Goal: Task Accomplishment & Management: Manage account settings

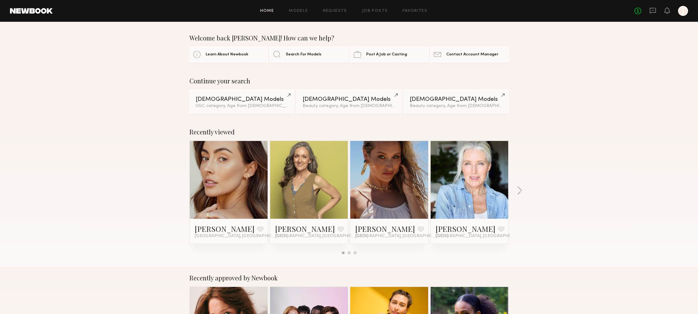
click at [685, 13] on div at bounding box center [683, 11] width 10 height 10
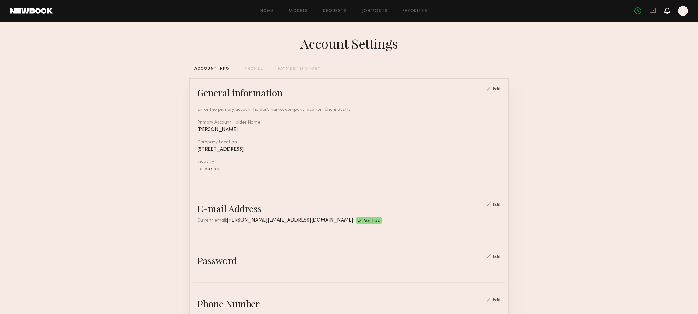
click at [664, 12] on icon at bounding box center [666, 10] width 5 height 4
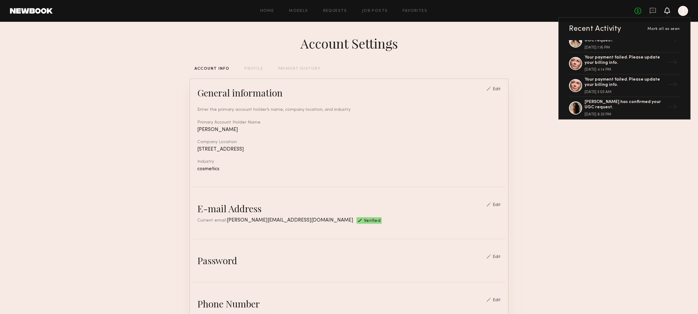
scroll to position [55, 0]
click at [429, 69] on div "ACCOUNT INFO PROFILE PAYMENT HISTORY" at bounding box center [348, 69] width 319 height 4
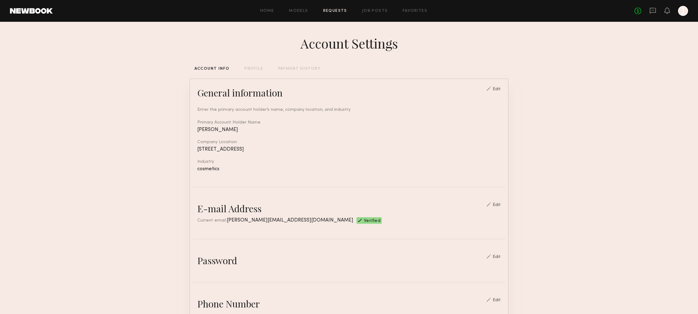
click at [338, 12] on link "Requests" at bounding box center [335, 11] width 24 height 4
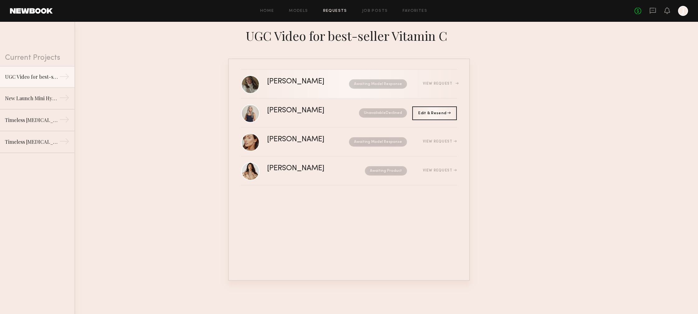
click at [447, 85] on div "View Request" at bounding box center [440, 84] width 34 height 4
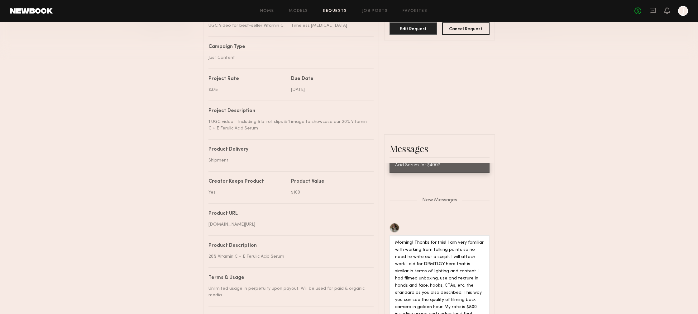
scroll to position [356, 0]
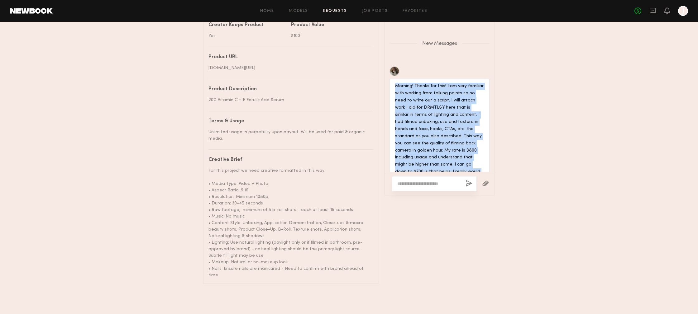
drag, startPoint x: 396, startPoint y: 73, endPoint x: 466, endPoint y: 164, distance: 114.3
click at [466, 164] on div "Morning! Thanks for this! I am very familiar with working from talking points s…" at bounding box center [439, 133] width 100 height 108
copy div "Morning! Thanks for this! I am very familiar with working from talking points s…"
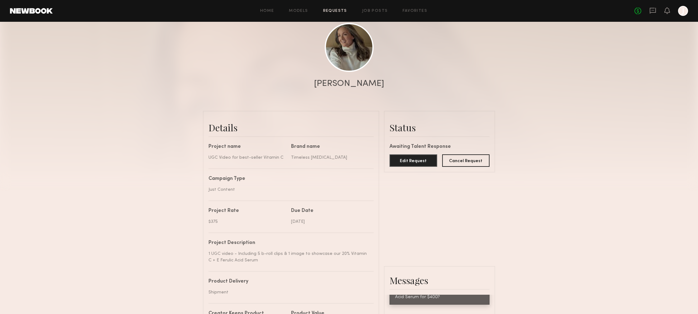
scroll to position [60, 0]
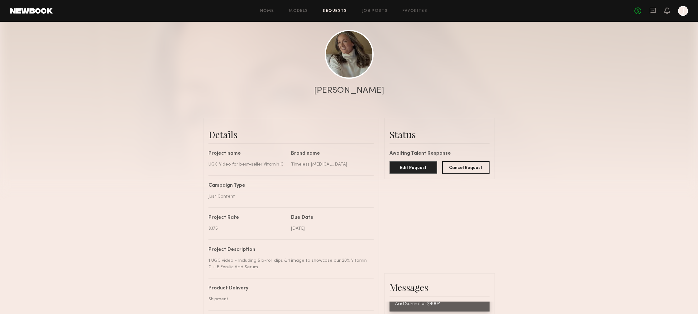
click at [663, 12] on div "No fees up to $5,000 J" at bounding box center [661, 11] width 54 height 10
click at [666, 12] on icon at bounding box center [666, 10] width 5 height 4
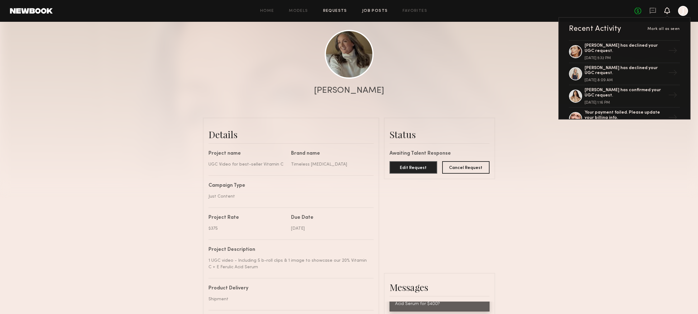
click at [369, 10] on link "Job Posts" at bounding box center [375, 11] width 26 height 4
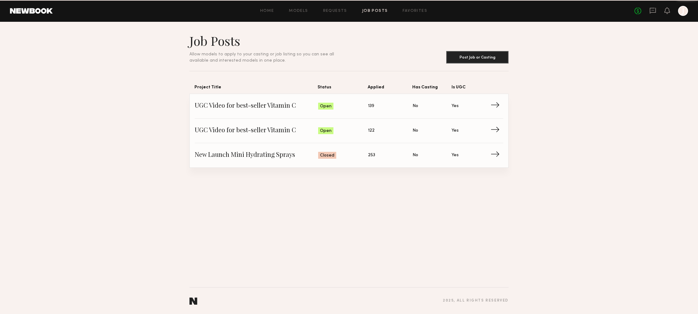
click at [333, 13] on div "Home Models Requests Job Posts Favorites Sign Out No fees up to $5,000 J" at bounding box center [370, 11] width 635 height 10
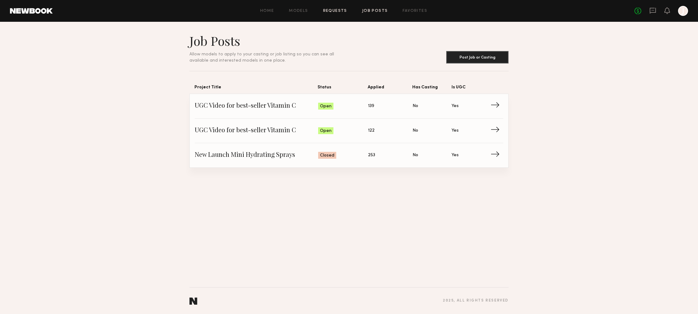
click at [334, 12] on link "Requests" at bounding box center [335, 11] width 24 height 4
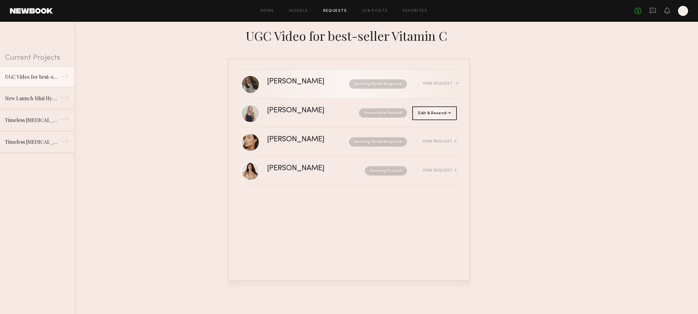
click at [441, 84] on div "View Request" at bounding box center [440, 84] width 34 height 4
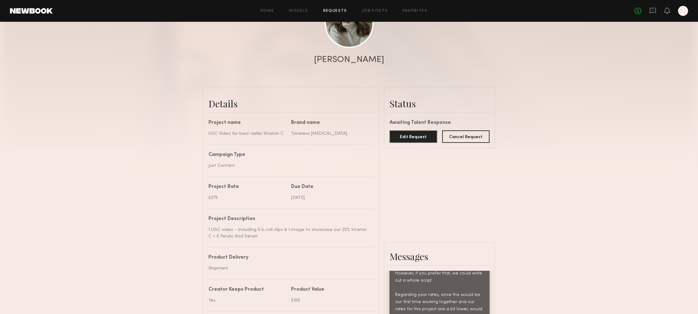
scroll to position [97, 0]
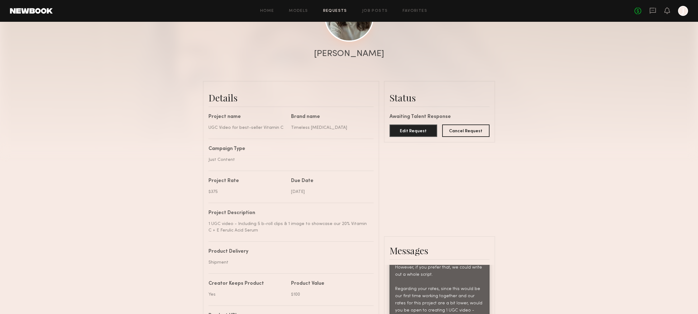
click at [346, 40] on link at bounding box center [349, 17] width 49 height 49
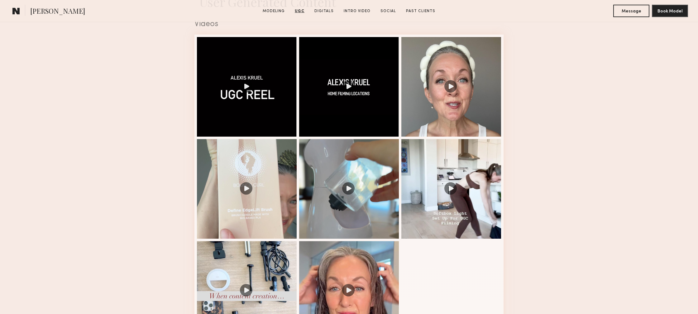
scroll to position [638, 0]
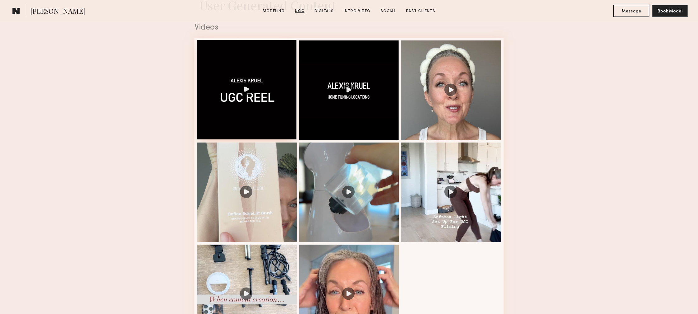
click at [289, 101] on div at bounding box center [247, 90] width 100 height 100
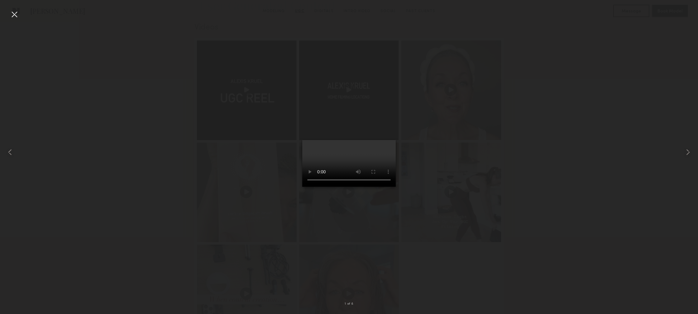
click at [351, 164] on video at bounding box center [348, 163] width 93 height 47
click at [523, 70] on div at bounding box center [349, 152] width 698 height 284
click at [14, 10] on div at bounding box center [14, 14] width 10 height 10
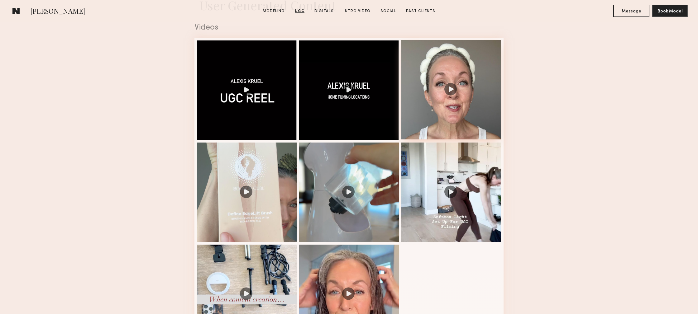
click at [473, 121] on div at bounding box center [451, 90] width 100 height 100
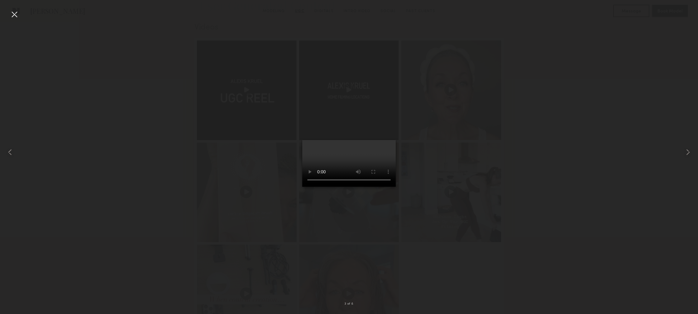
click at [579, 221] on div at bounding box center [349, 152] width 698 height 284
drag, startPoint x: 24, startPoint y: 17, endPoint x: 19, endPoint y: 15, distance: 5.0
click at [24, 17] on div at bounding box center [14, 152] width 28 height 284
click at [18, 15] on div at bounding box center [14, 14] width 10 height 10
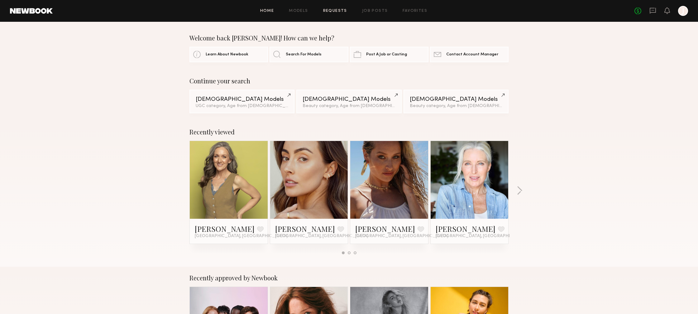
click at [339, 9] on link "Requests" at bounding box center [335, 11] width 24 height 4
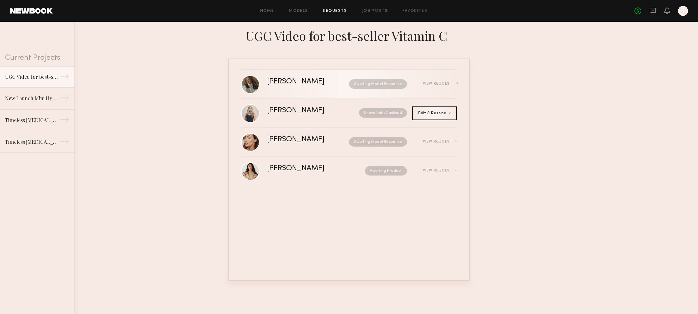
click at [275, 79] on div "[PERSON_NAME]" at bounding box center [302, 81] width 70 height 7
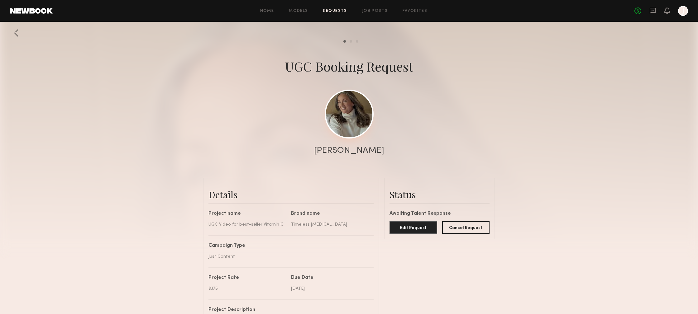
click at [349, 123] on link at bounding box center [349, 114] width 49 height 49
click at [375, 10] on link "Job Posts" at bounding box center [375, 11] width 26 height 4
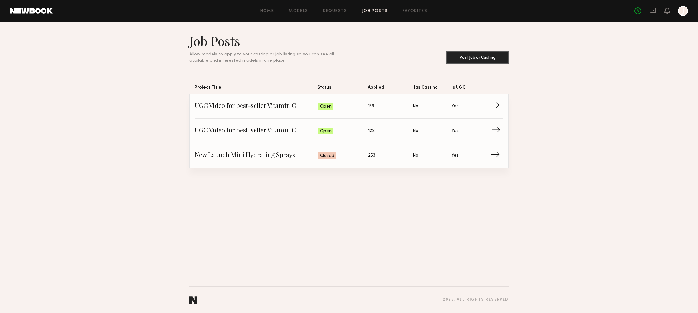
click at [293, 130] on span "UGC Video for best-seller Vitamin C" at bounding box center [256, 130] width 123 height 9
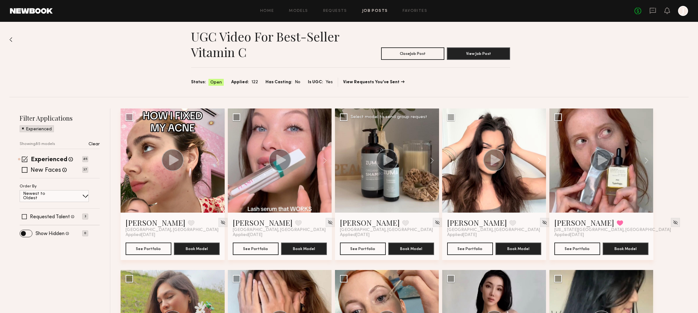
scroll to position [5, 0]
click at [374, 15] on div "Home Models Requests Job Posts Favorites Sign Out No fees up to $5,000 J" at bounding box center [370, 11] width 635 height 10
click at [376, 11] on link "Job Posts" at bounding box center [375, 11] width 26 height 4
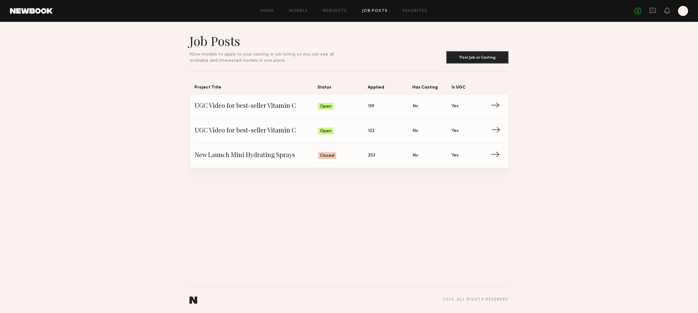
click at [285, 130] on span "UGC Video for best-seller Vitamin C" at bounding box center [256, 130] width 123 height 9
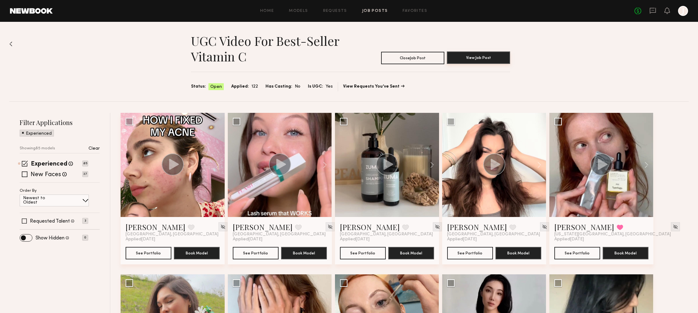
click at [483, 55] on button "View Job Post" at bounding box center [478, 57] width 63 height 12
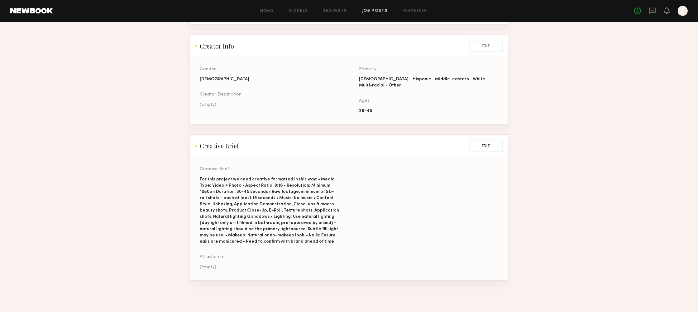
scroll to position [417, 0]
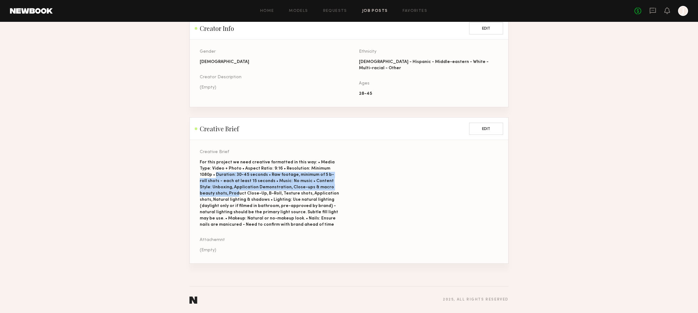
drag, startPoint x: 200, startPoint y: 174, endPoint x: 333, endPoint y: 184, distance: 133.7
click at [333, 184] on div "For this project we need creative formatted in this way: • Media Type: Video + …" at bounding box center [269, 193] width 139 height 69
click at [280, 183] on div "For this project we need creative formatted in this way: • Media Type: Video + …" at bounding box center [269, 193] width 139 height 69
drag, startPoint x: 199, startPoint y: 175, endPoint x: 251, endPoint y: 181, distance: 52.0
click at [251, 181] on div "For this project we need creative formatted in this way: • Media Type: Video + …" at bounding box center [269, 193] width 139 height 69
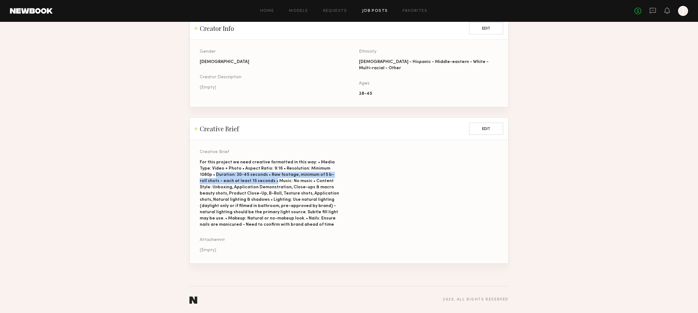
copy div "Duration: 30-45 seconds • Raw footage, minimum of 5 b-roll shots - each at leas…"
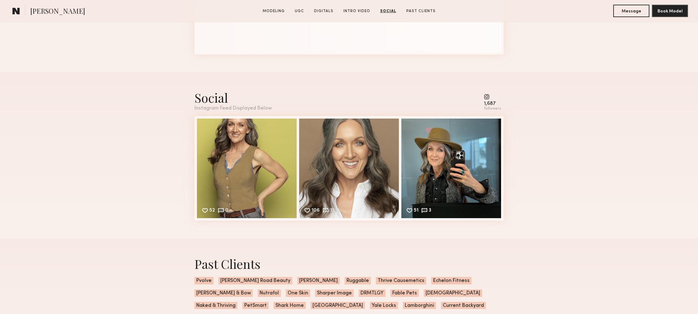
scroll to position [1760, 0]
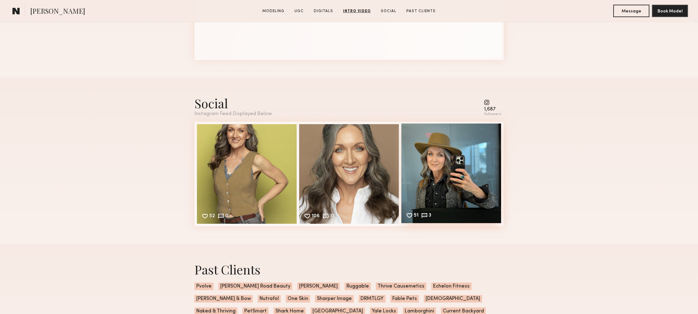
click at [484, 173] on div "51 3 Likes & comments displayed to show model’s engagement" at bounding box center [451, 174] width 100 height 100
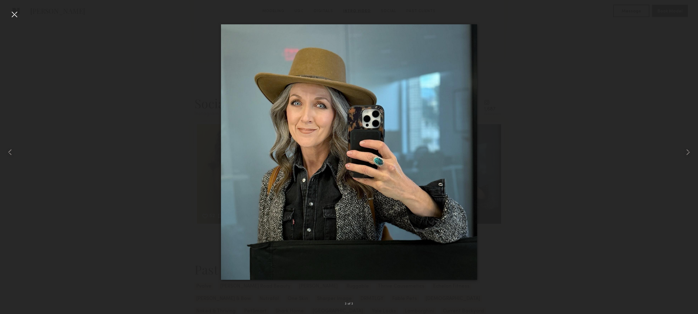
click at [513, 171] on div at bounding box center [349, 152] width 698 height 284
click at [16, 15] on div at bounding box center [14, 14] width 10 height 10
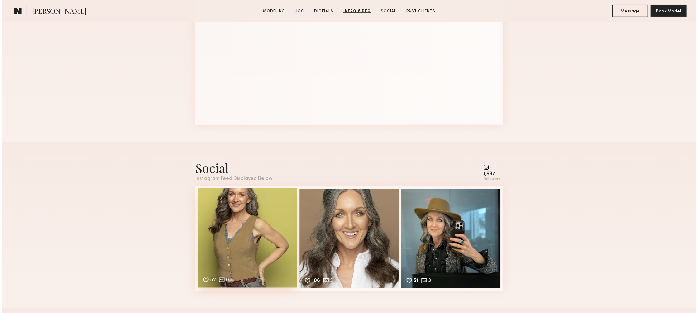
scroll to position [1774, 0]
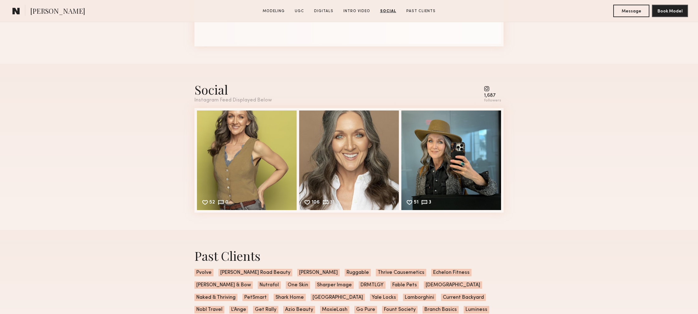
click at [487, 91] on common-icon at bounding box center [492, 89] width 17 height 6
click at [487, 89] on common-icon at bounding box center [492, 89] width 17 height 6
click at [216, 135] on div "52 0 Likes & comments displayed to show model’s engagement" at bounding box center [247, 160] width 100 height 100
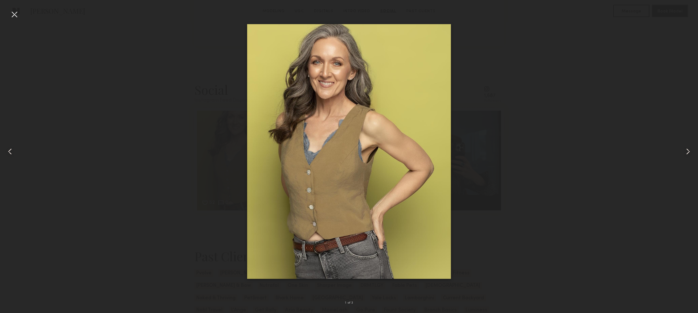
click at [538, 54] on div at bounding box center [349, 151] width 698 height 283
click at [20, 14] on div at bounding box center [14, 151] width 28 height 283
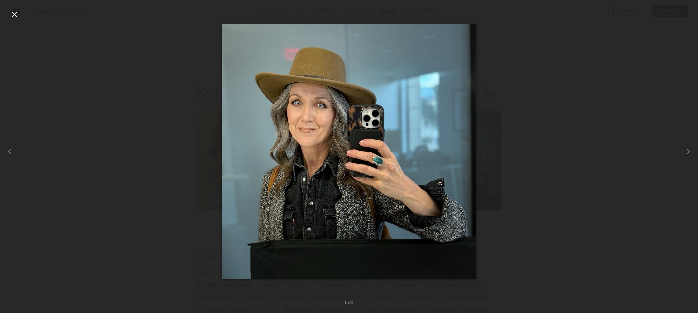
click at [14, 11] on div at bounding box center [14, 14] width 10 height 10
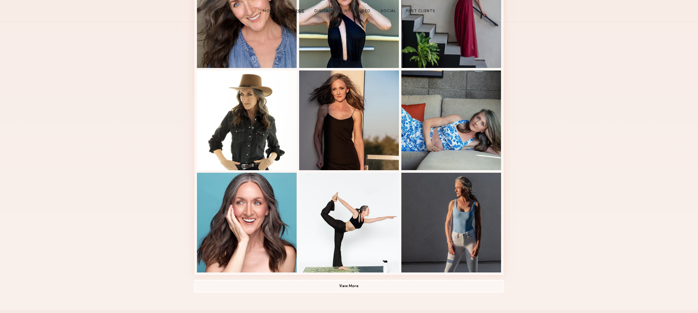
scroll to position [0, 0]
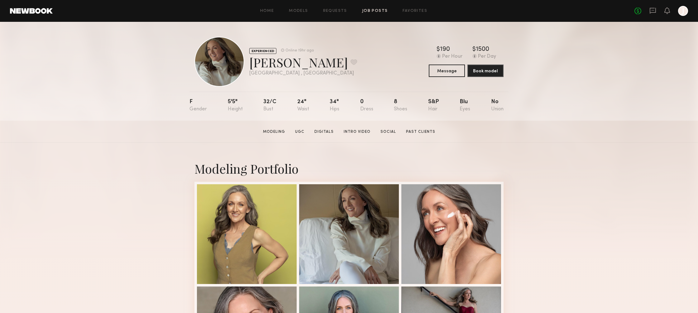
click at [370, 10] on link "Job Posts" at bounding box center [375, 11] width 26 height 4
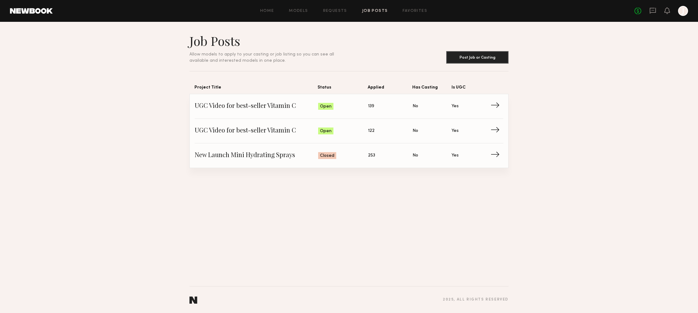
click at [337, 14] on div "Home Models Requests Job Posts Favorites Sign Out No fees up to $5,000 J" at bounding box center [370, 11] width 635 height 10
click at [337, 12] on link "Requests" at bounding box center [335, 11] width 24 height 4
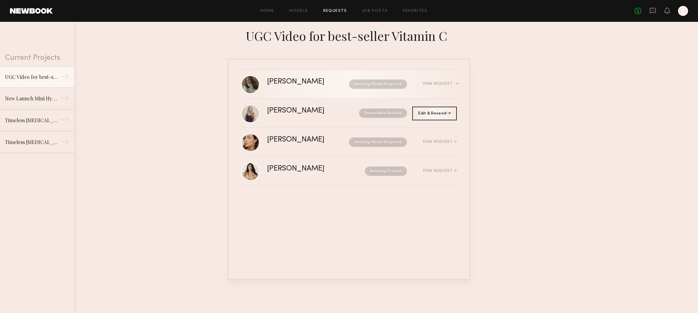
click at [302, 82] on div "[PERSON_NAME]" at bounding box center [302, 81] width 70 height 7
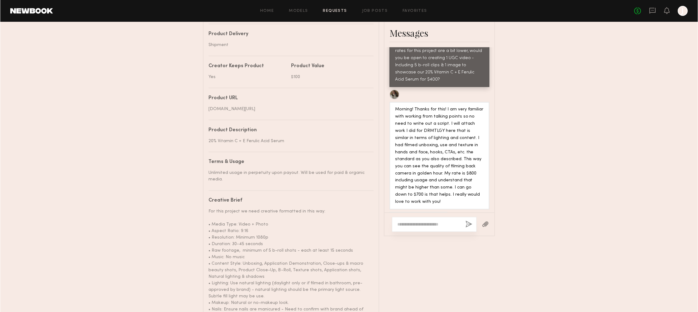
scroll to position [357, 0]
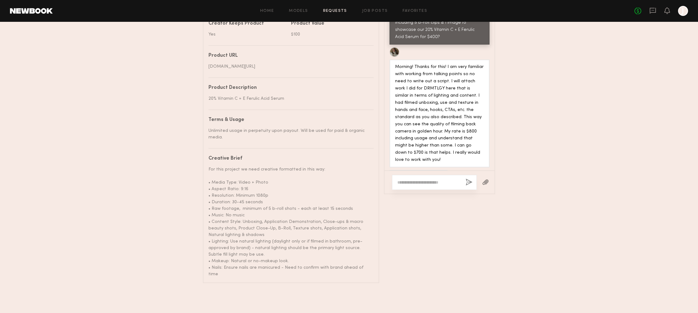
click at [442, 174] on div "[URL][DOMAIN_NAME]" at bounding box center [418, 177] width 47 height 7
copy div "[URL][DOMAIN_NAME]"
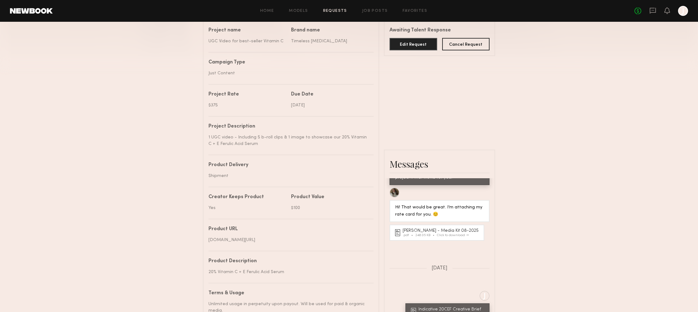
scroll to position [0, 0]
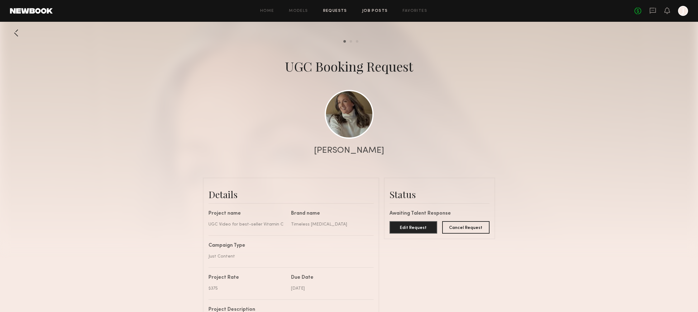
click at [366, 10] on link "Job Posts" at bounding box center [375, 11] width 26 height 4
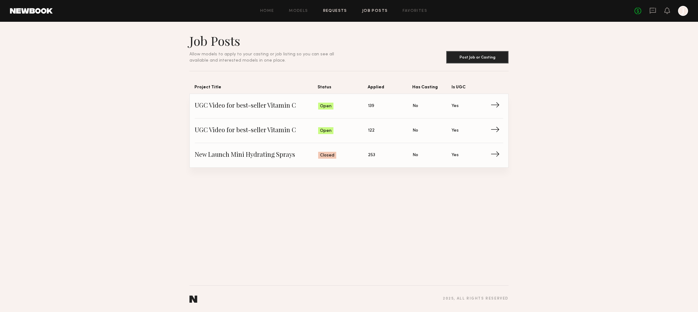
click at [339, 9] on link "Requests" at bounding box center [335, 11] width 24 height 4
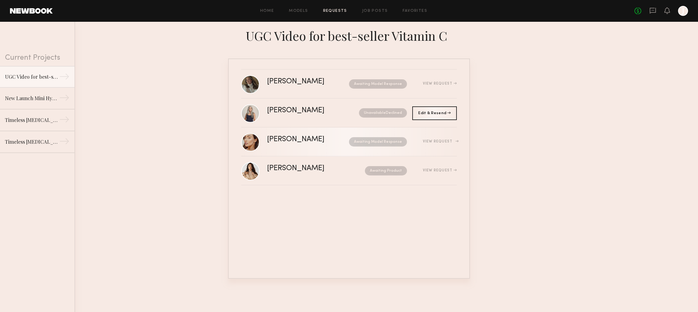
click at [286, 144] on div "Hannah M. Awaiting Model Response View Request" at bounding box center [362, 142] width 190 height 12
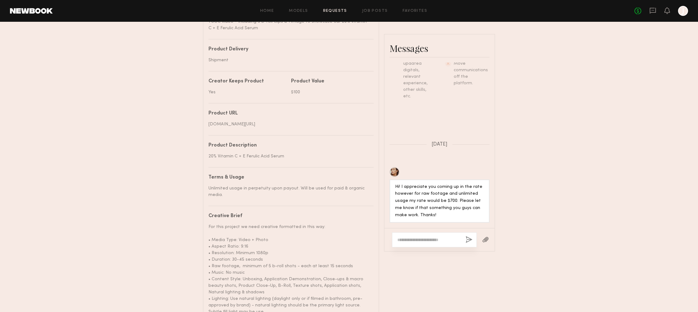
scroll to position [358, 0]
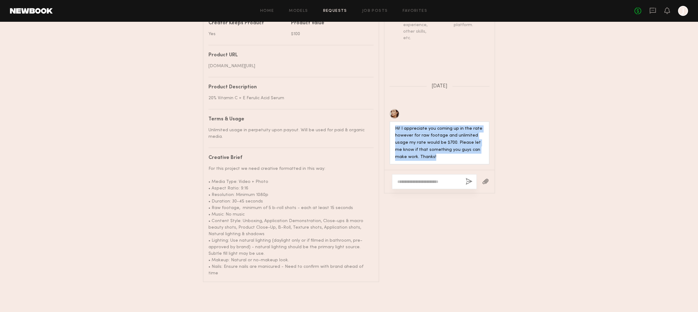
drag, startPoint x: 426, startPoint y: 159, endPoint x: 389, endPoint y: 128, distance: 48.0
click at [389, 128] on div "Hi! I appreciate you coming up in the rate however for raw footage and unlimite…" at bounding box center [439, 143] width 100 height 44
copy div "Hi! I appreciate you coming up in the rate however for raw footage and unlimite…"
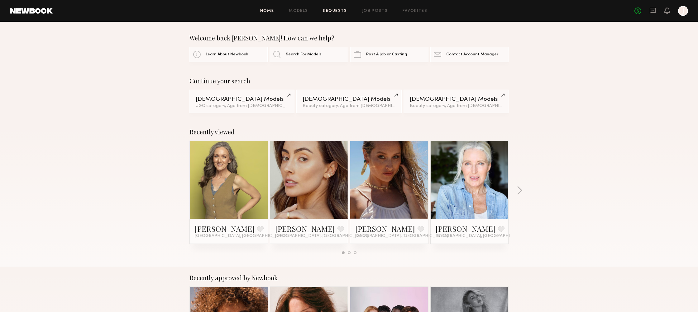
click at [338, 10] on link "Requests" at bounding box center [335, 11] width 24 height 4
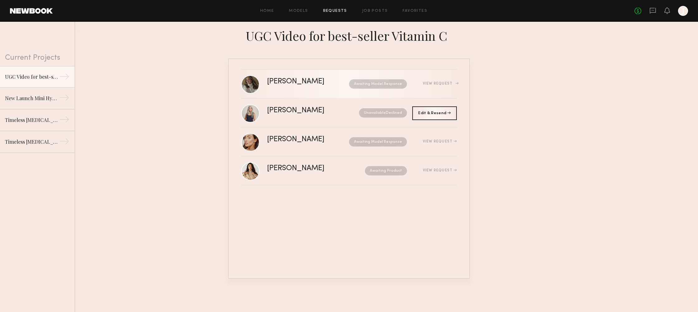
click at [307, 82] on div "[PERSON_NAME]" at bounding box center [302, 81] width 70 height 7
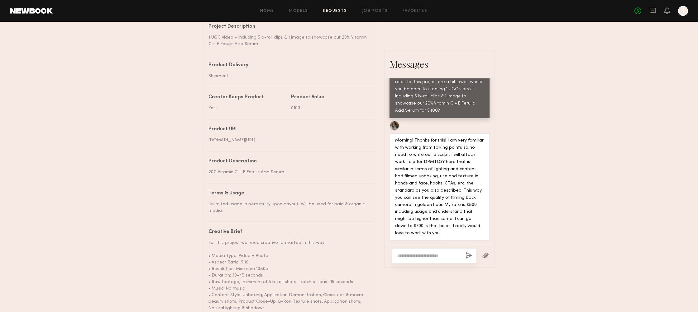
scroll to position [358, 0]
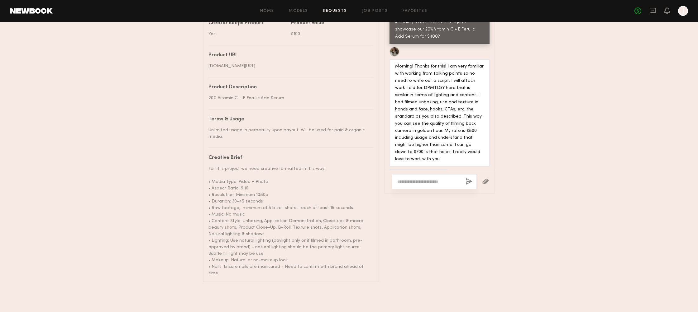
click at [440, 180] on textarea at bounding box center [428, 182] width 63 height 6
paste textarea "**********"
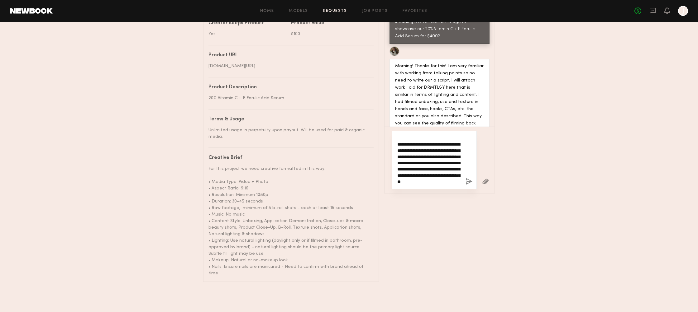
scroll to position [56, 0]
type textarea "**********"
click at [468, 182] on button "button" at bounding box center [468, 182] width 7 height 8
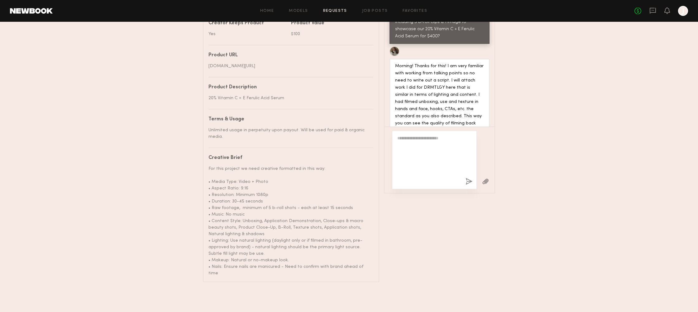
scroll to position [0, 0]
